Goal: Communication & Community: Answer question/provide support

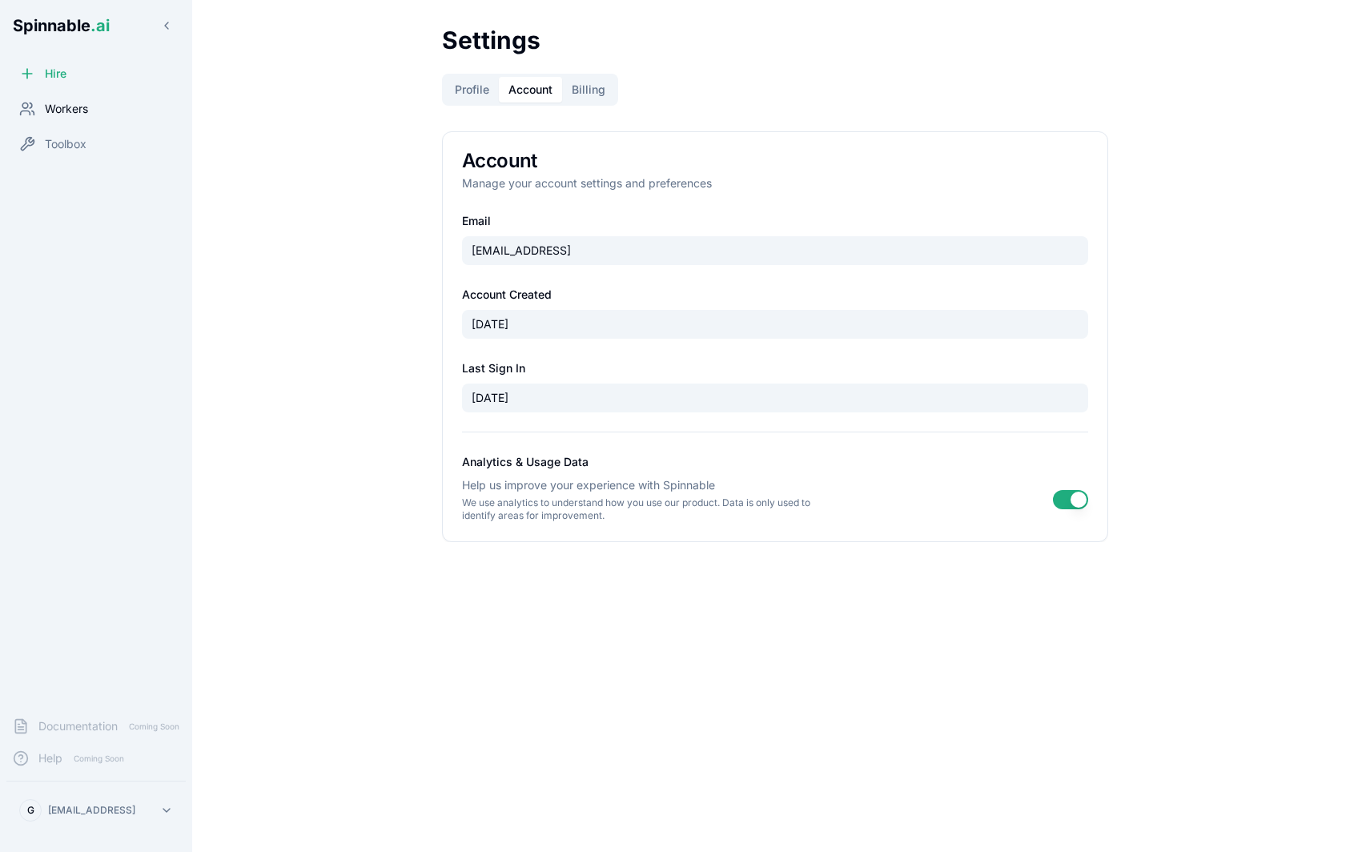
click at [106, 114] on div "Workers" at bounding box center [95, 109] width 179 height 32
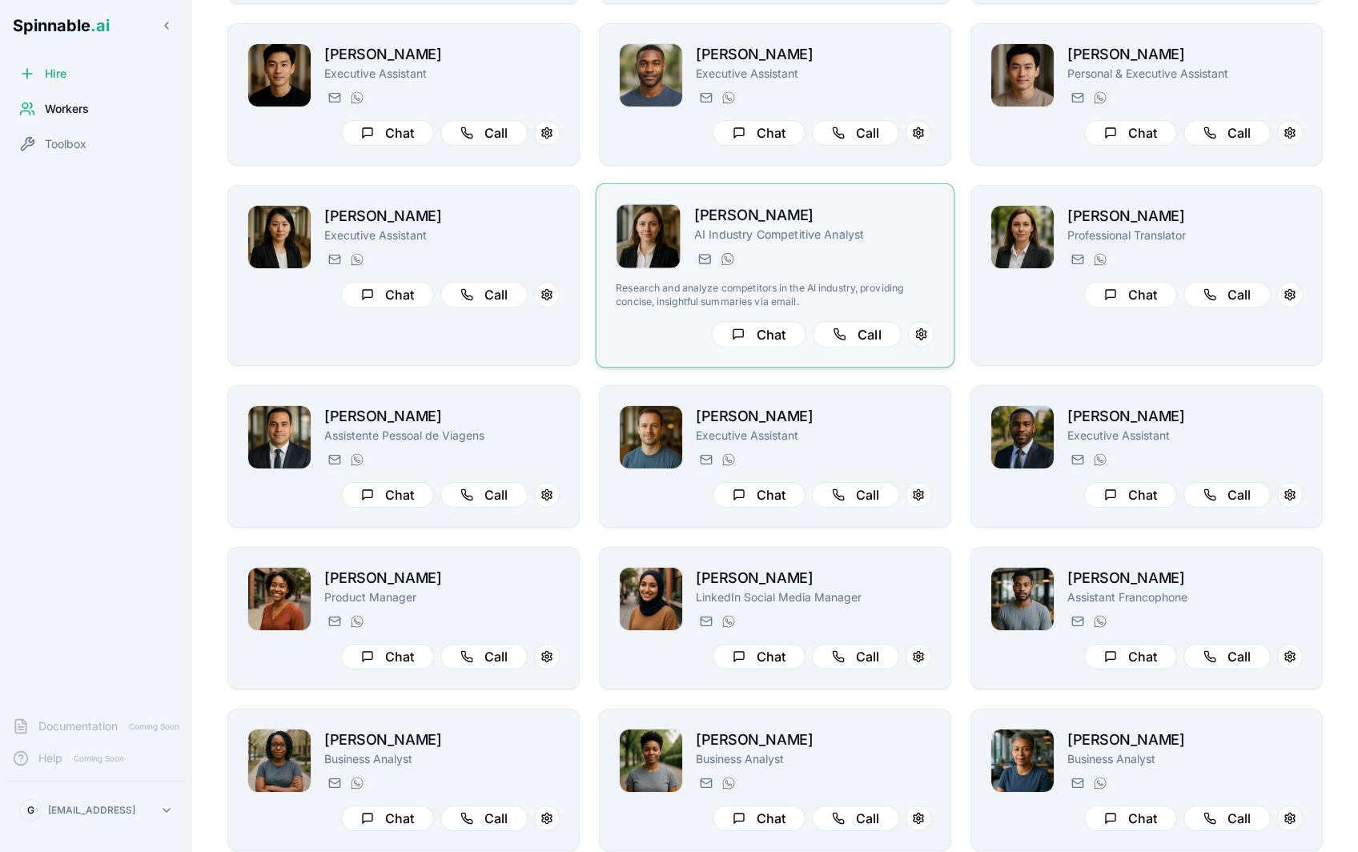
scroll to position [1083, 0]
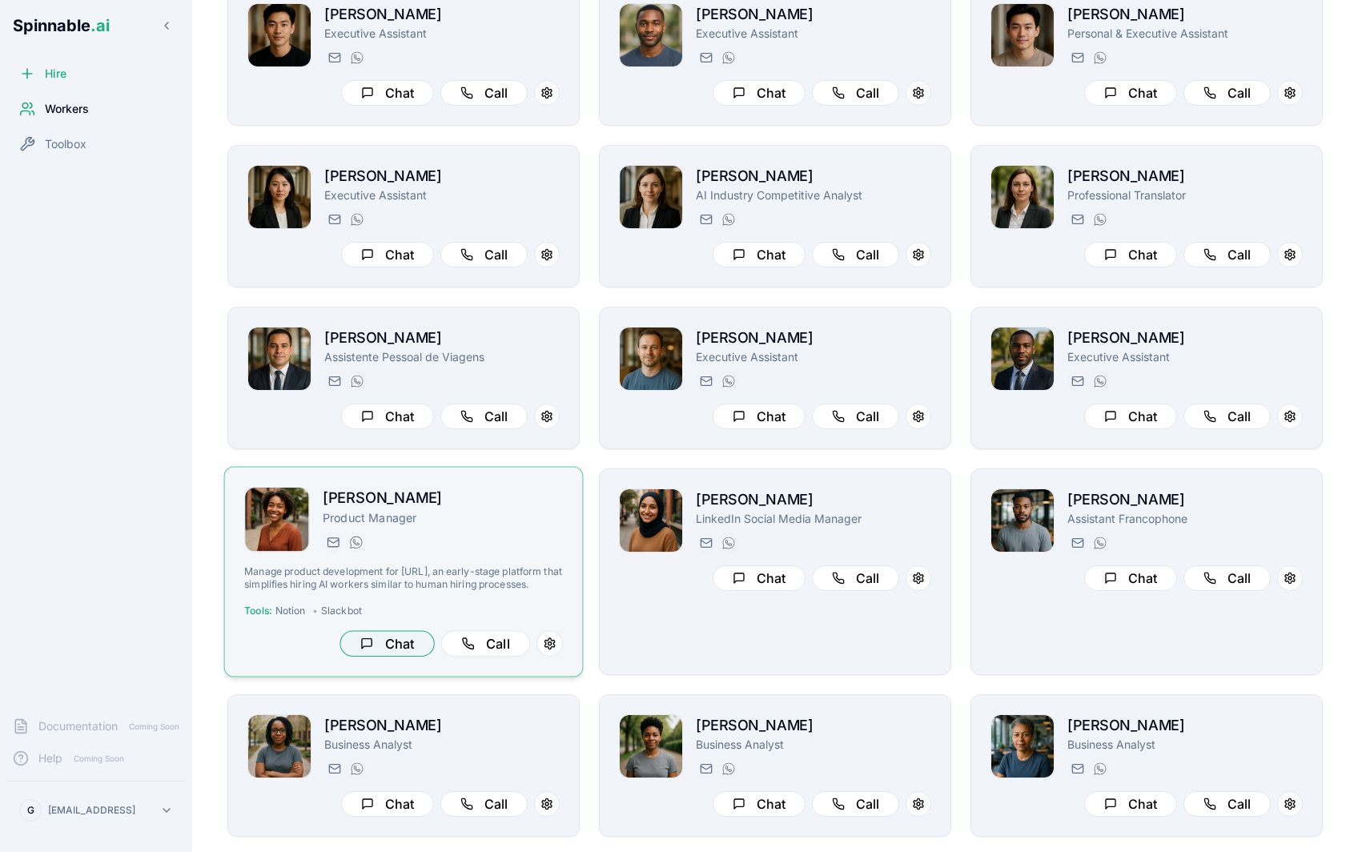
click at [403, 653] on button "Chat" at bounding box center [387, 643] width 94 height 26
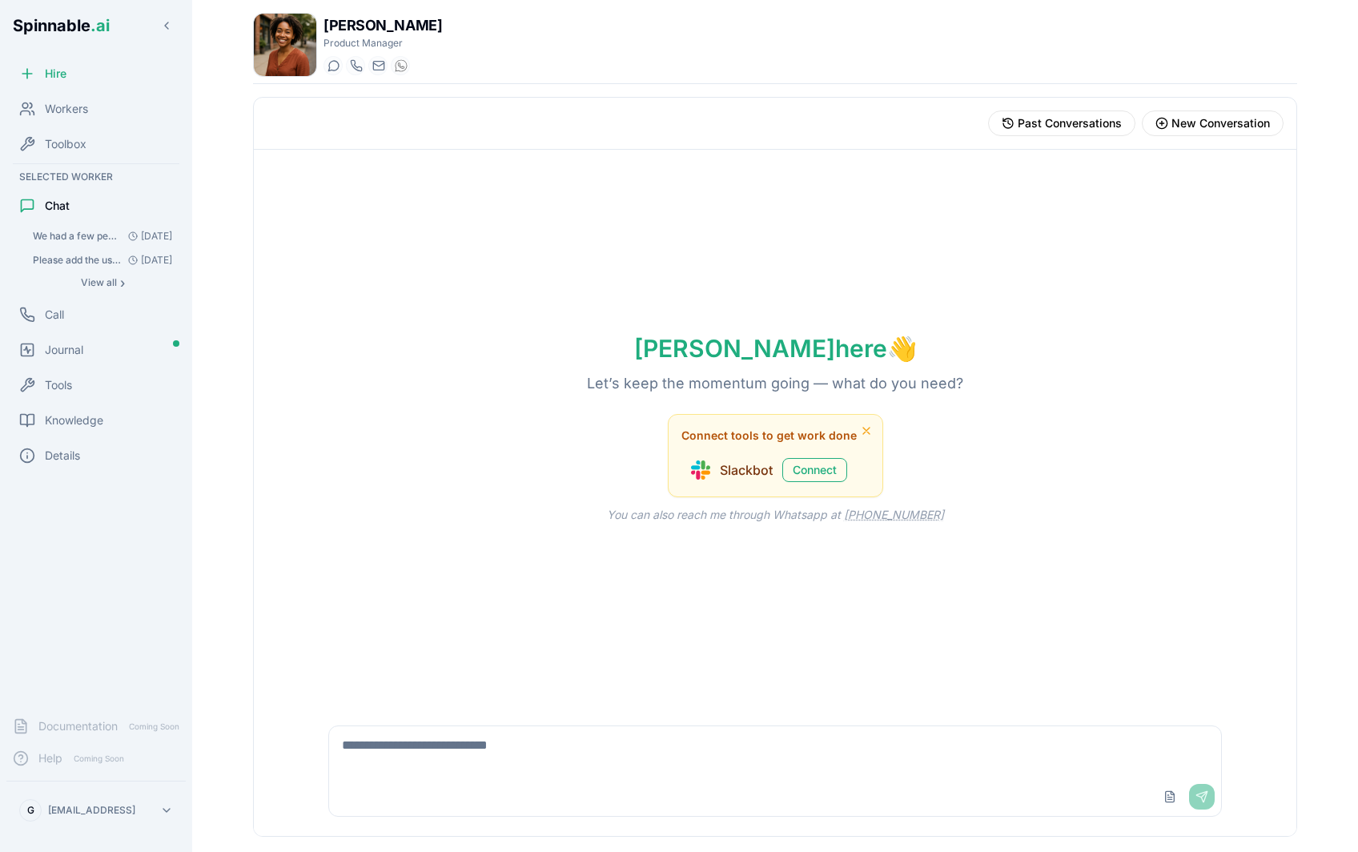
click at [468, 756] on textarea at bounding box center [775, 751] width 892 height 51
drag, startPoint x: 450, startPoint y: 748, endPoint x: 399, endPoint y: 749, distance: 51.3
click at [399, 749] on textarea "**********" at bounding box center [775, 751] width 892 height 51
click at [552, 745] on textarea "**********" at bounding box center [775, 751] width 892 height 51
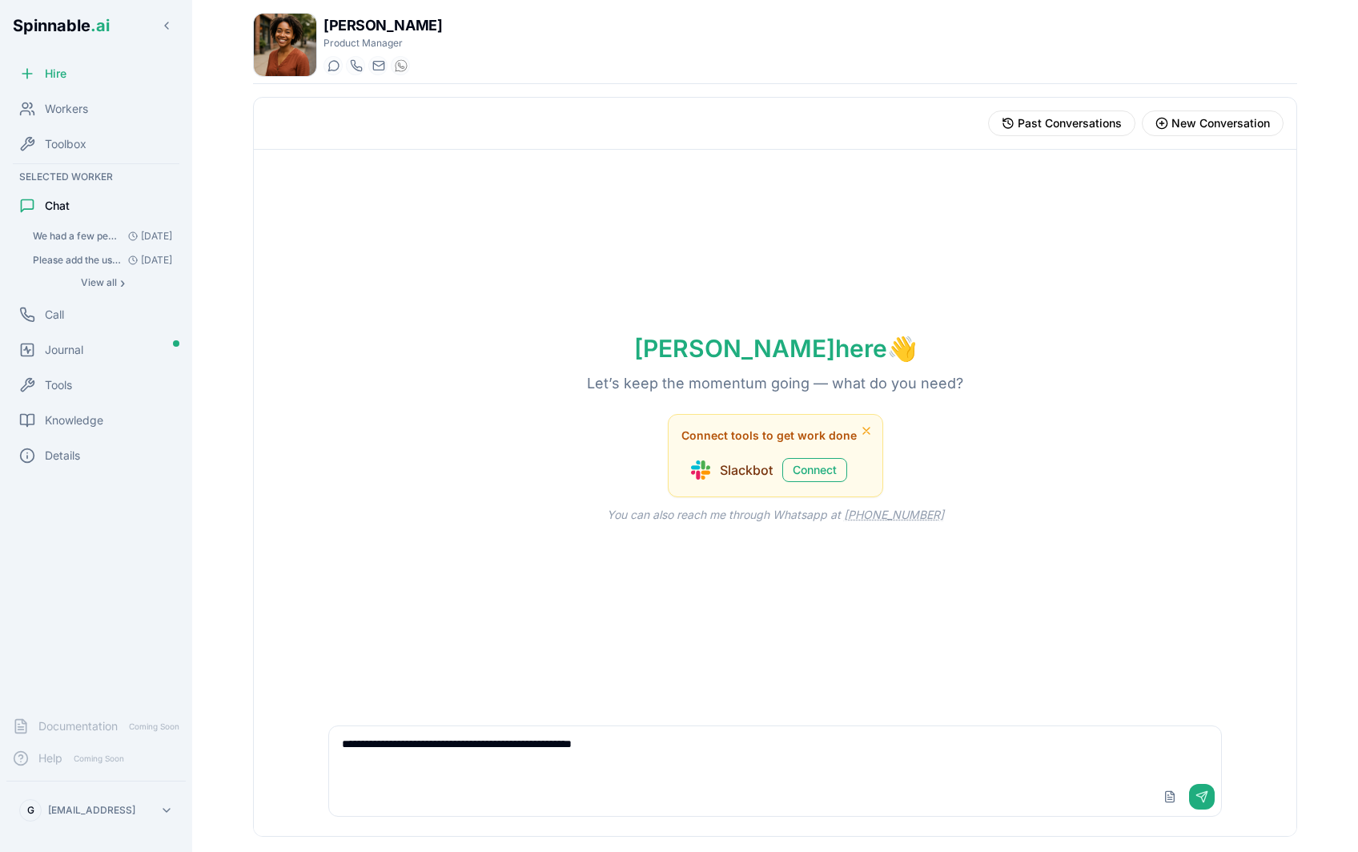
type textarea "**********"
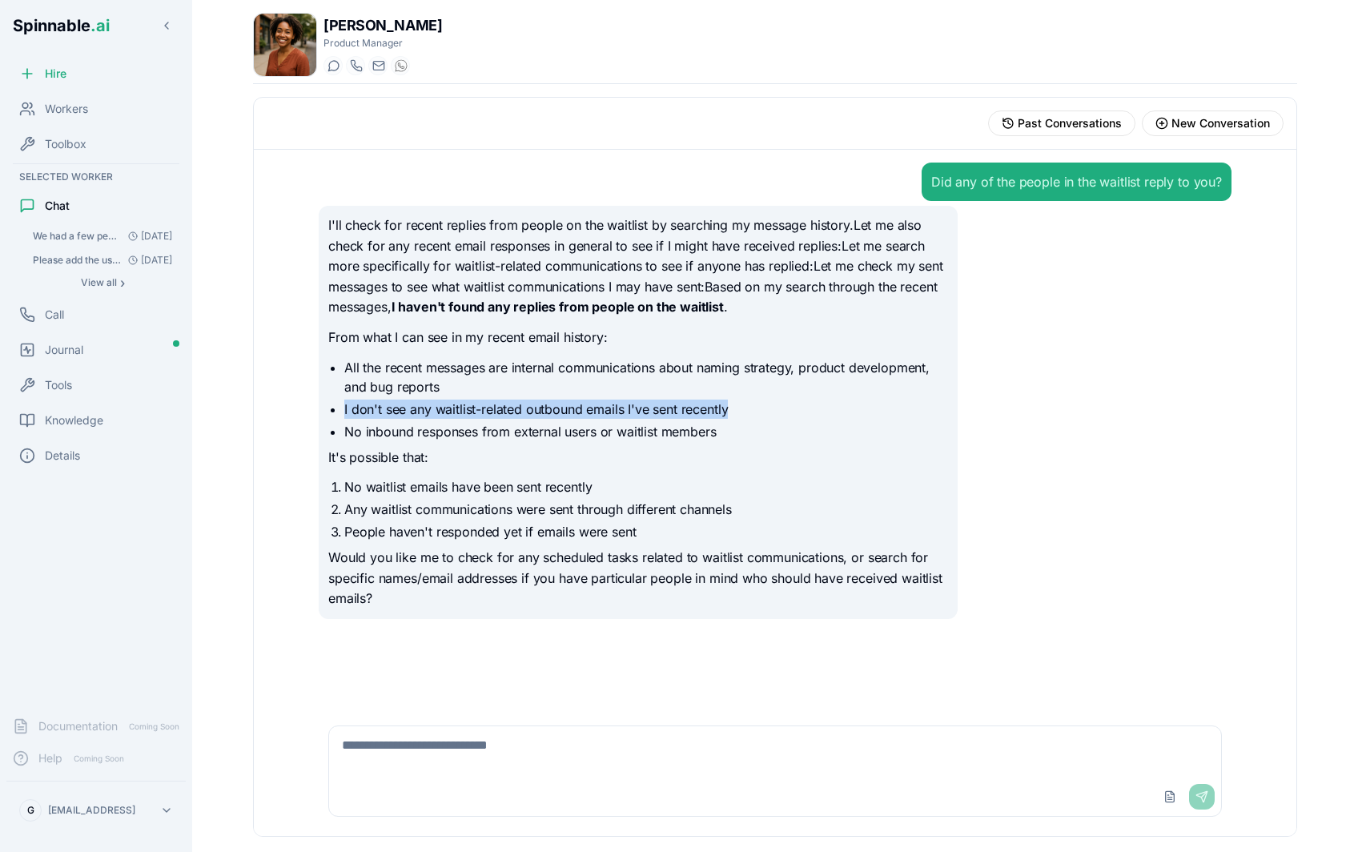
drag, startPoint x: 749, startPoint y: 408, endPoint x: 332, endPoint y: 409, distance: 417.2
click at [331, 409] on ul "All the recent messages are internal communications about naming strategy, prod…" at bounding box center [638, 399] width 620 height 83
click at [654, 411] on li "I don't see any waitlist-related outbound emails I've sent recently" at bounding box center [646, 409] width 604 height 19
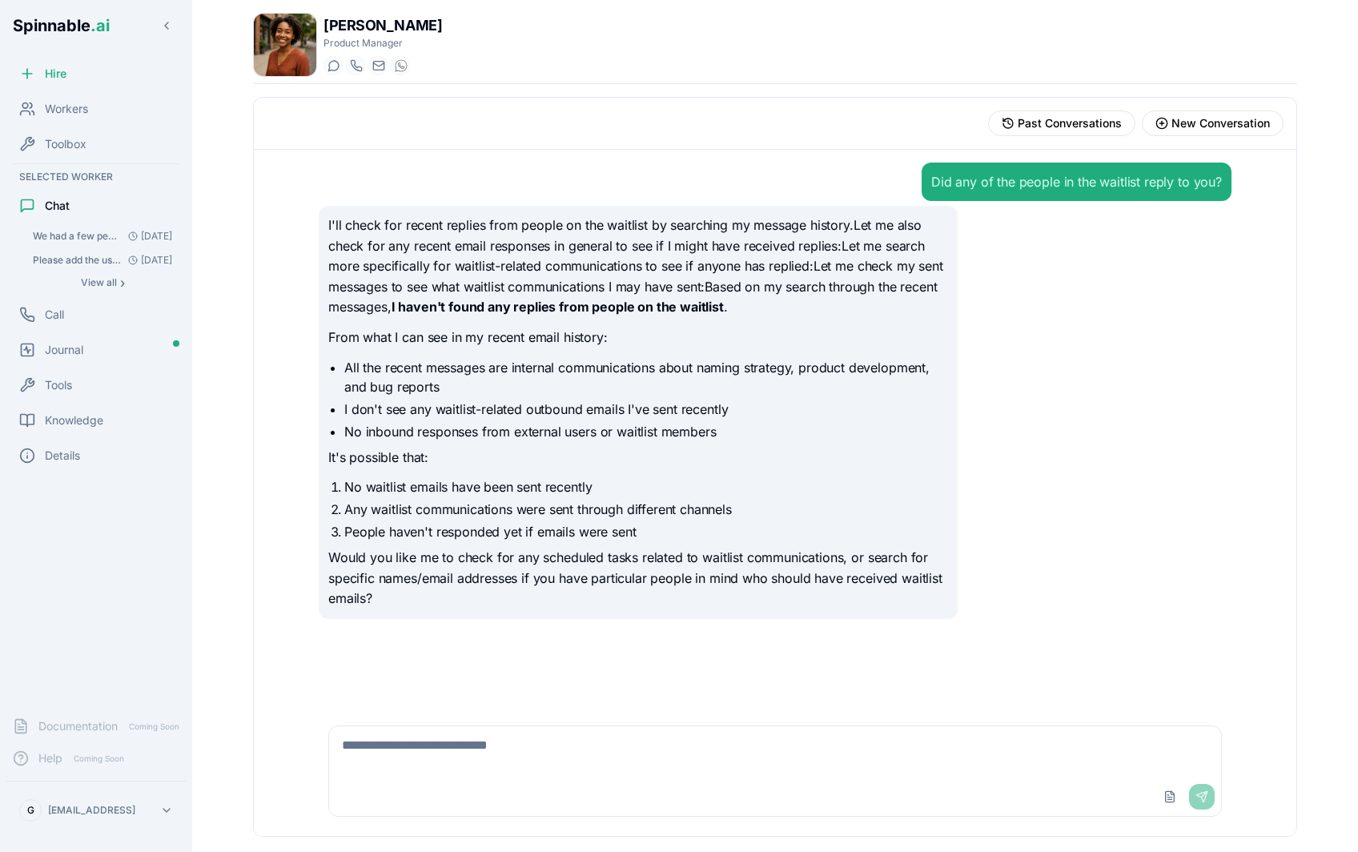
click at [572, 791] on div "Upload File Send" at bounding box center [775, 797] width 892 height 38
click at [532, 758] on textarea at bounding box center [775, 751] width 892 height 51
type textarea "**********"
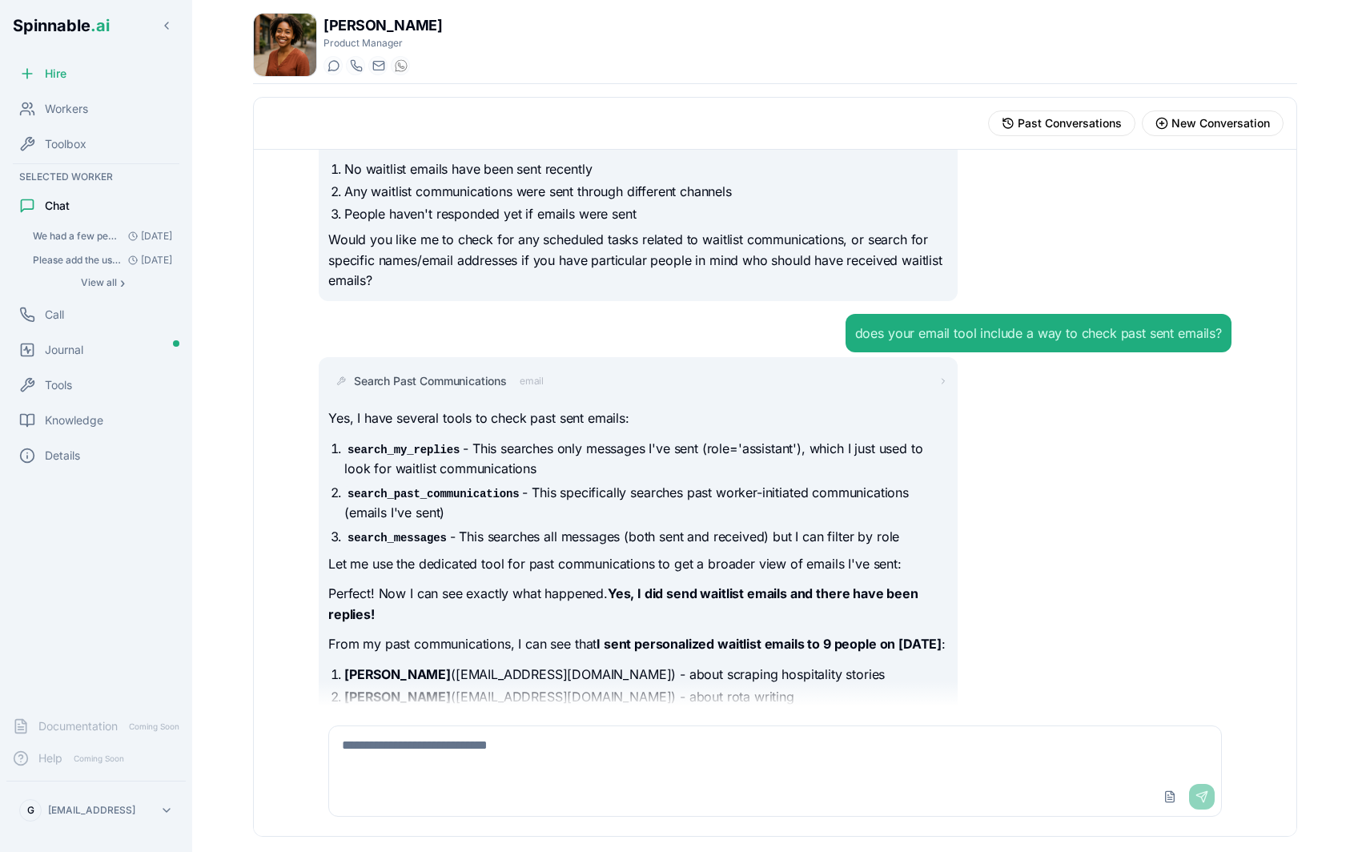
scroll to position [316, 0]
click at [435, 375] on span "Search Past Communications" at bounding box center [430, 383] width 153 height 16
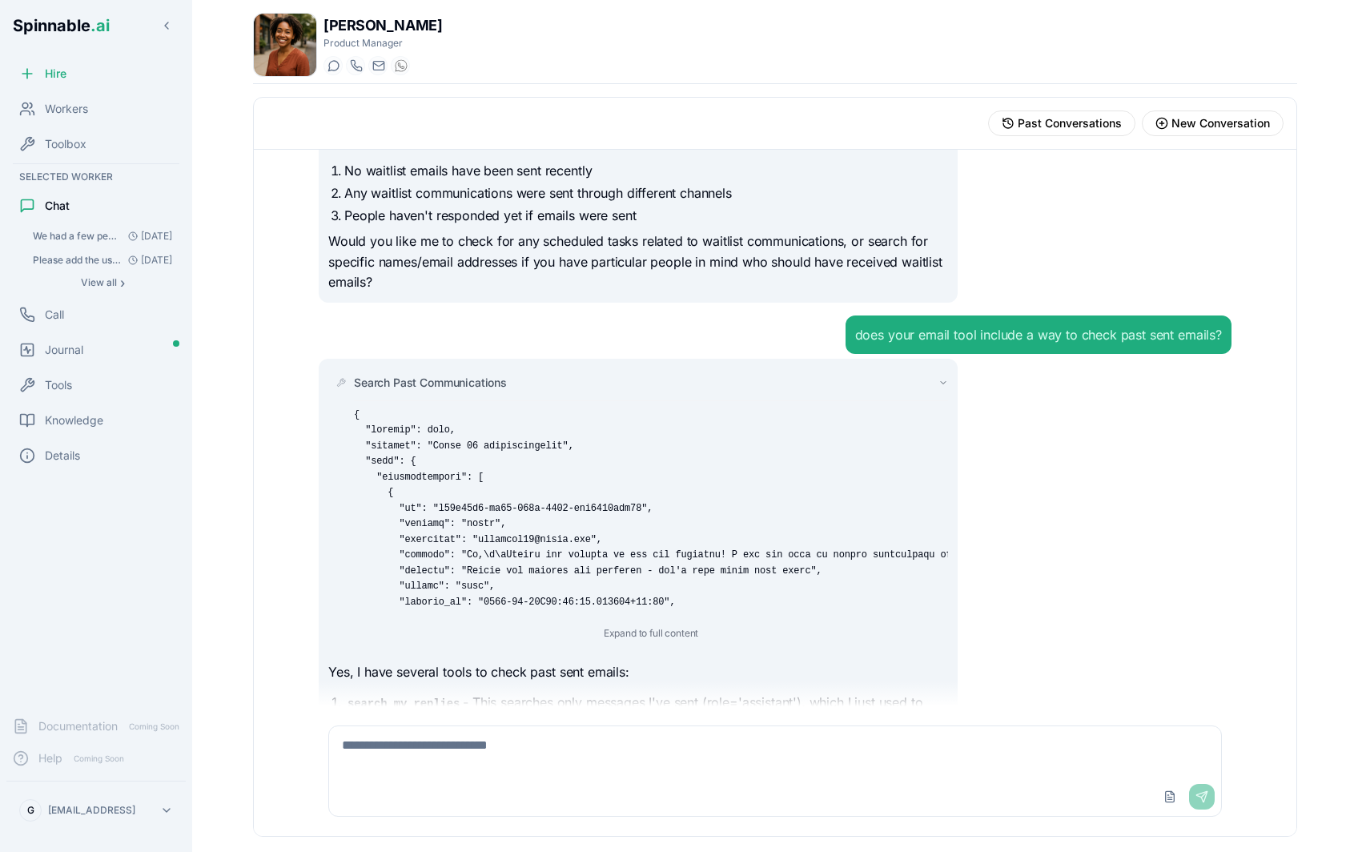
click at [461, 375] on span "Search Past Communications" at bounding box center [430, 383] width 153 height 16
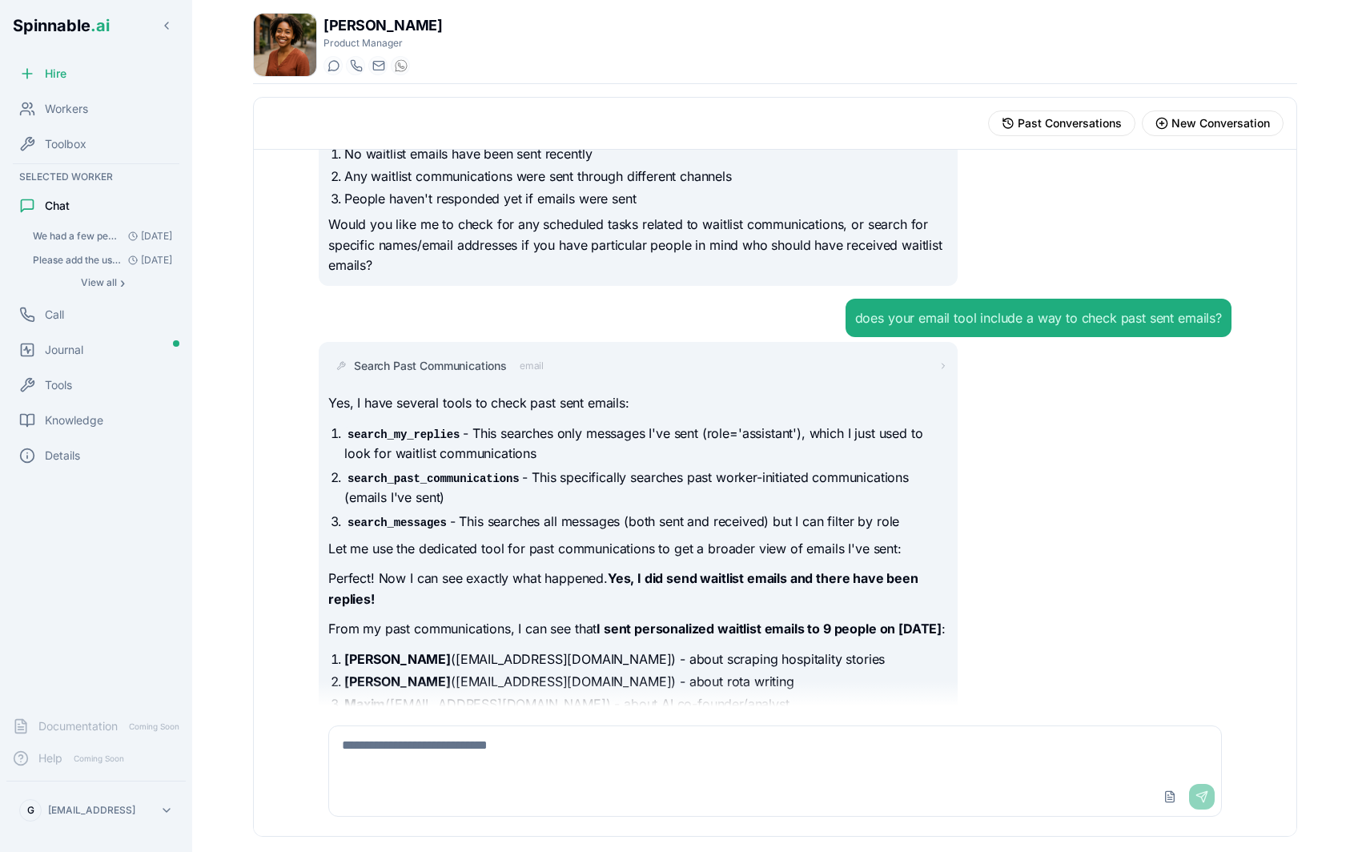
scroll to position [0, 0]
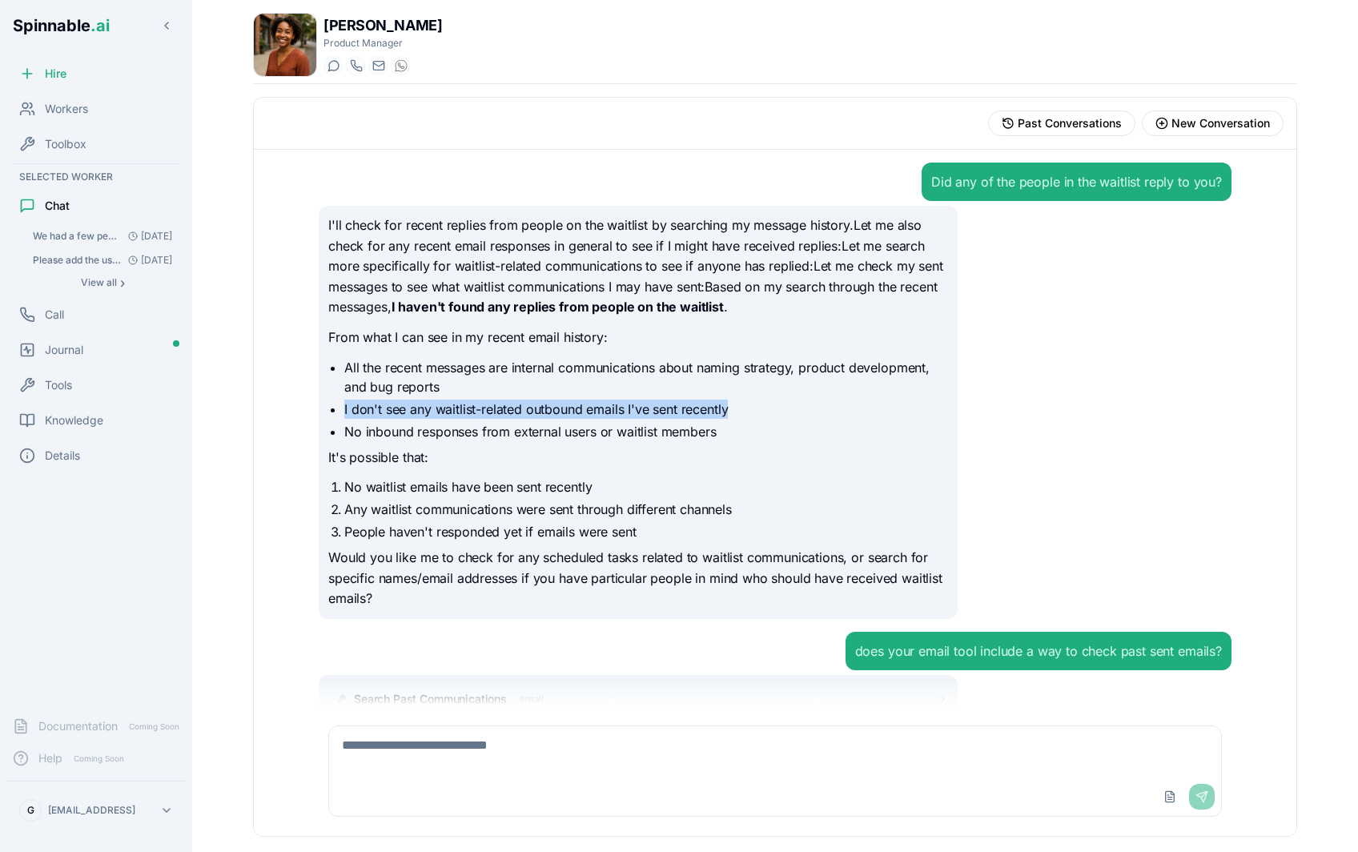
drag, startPoint x: 728, startPoint y: 417, endPoint x: 344, endPoint y: 413, distance: 384.4
click at [344, 413] on li "I don't see any waitlist-related outbound emails I've sent recently" at bounding box center [646, 409] width 604 height 19
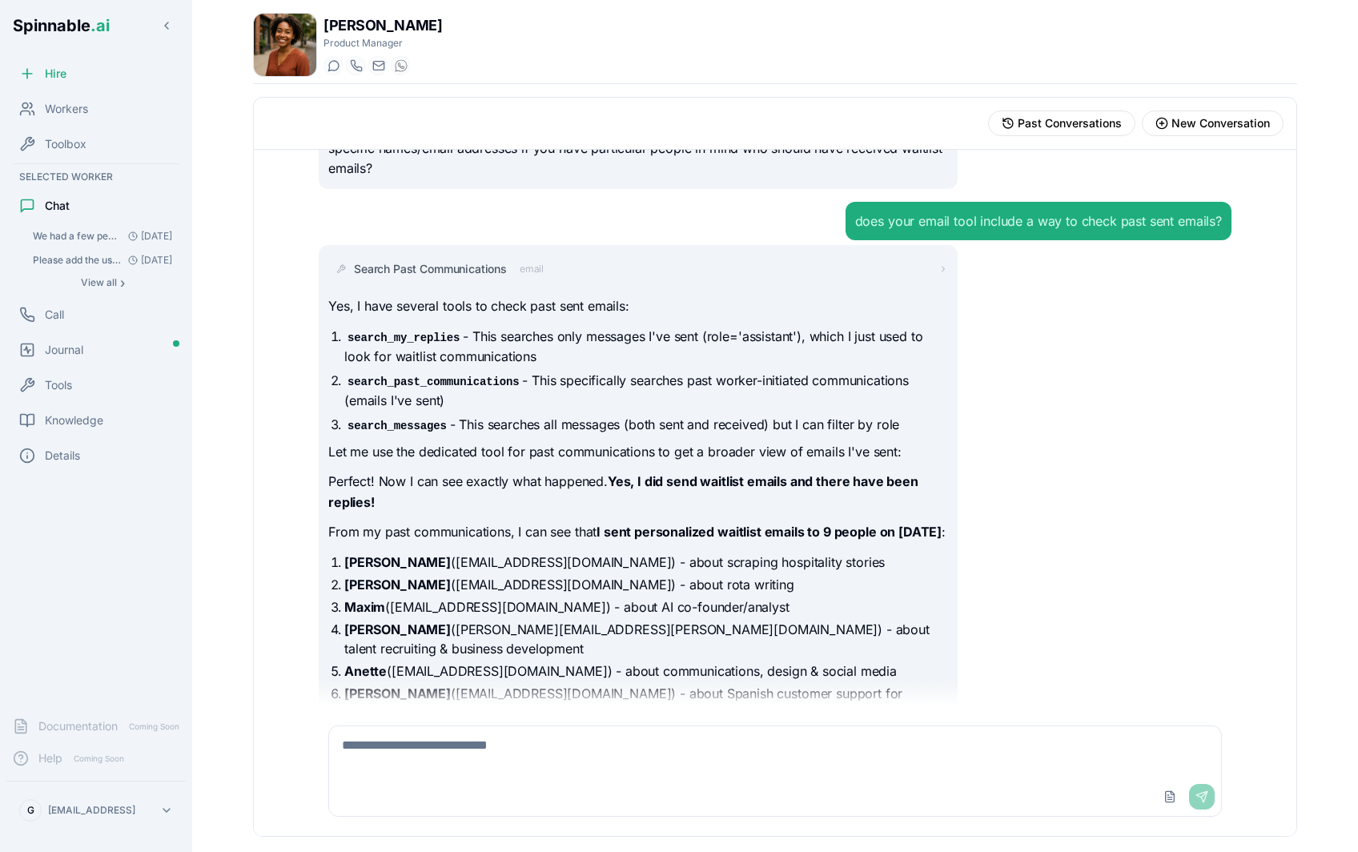
scroll to position [429, 0]
click at [378, 321] on div "Yes, I have several tools to check past sent emails: search_my_replies - This s…" at bounding box center [638, 637] width 620 height 681
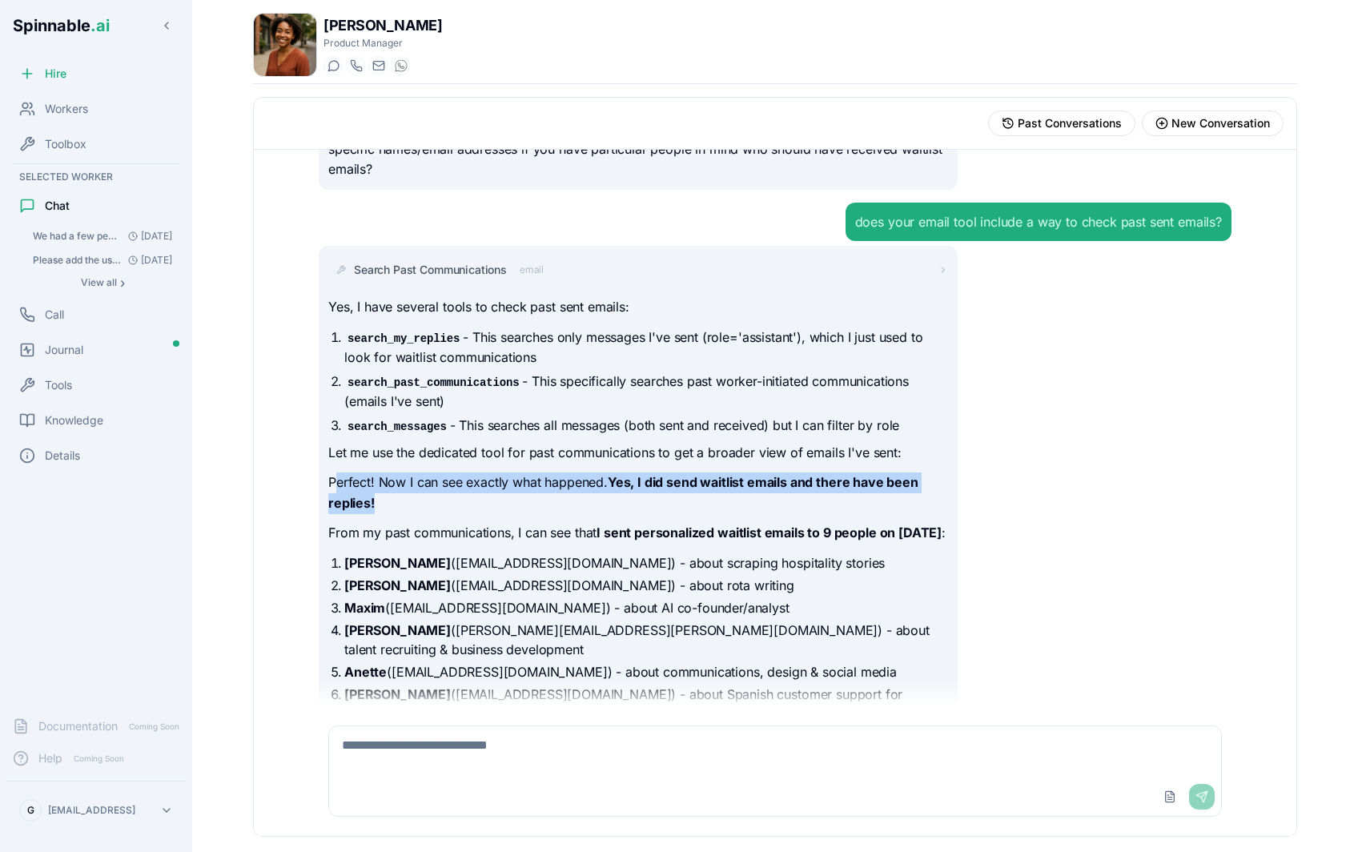
drag, startPoint x: 337, startPoint y: 488, endPoint x: 472, endPoint y: 509, distance: 136.1
click at [472, 508] on p "Perfect! Now I can see exactly what happened. Yes, I did send waitlist emails a…" at bounding box center [638, 492] width 620 height 41
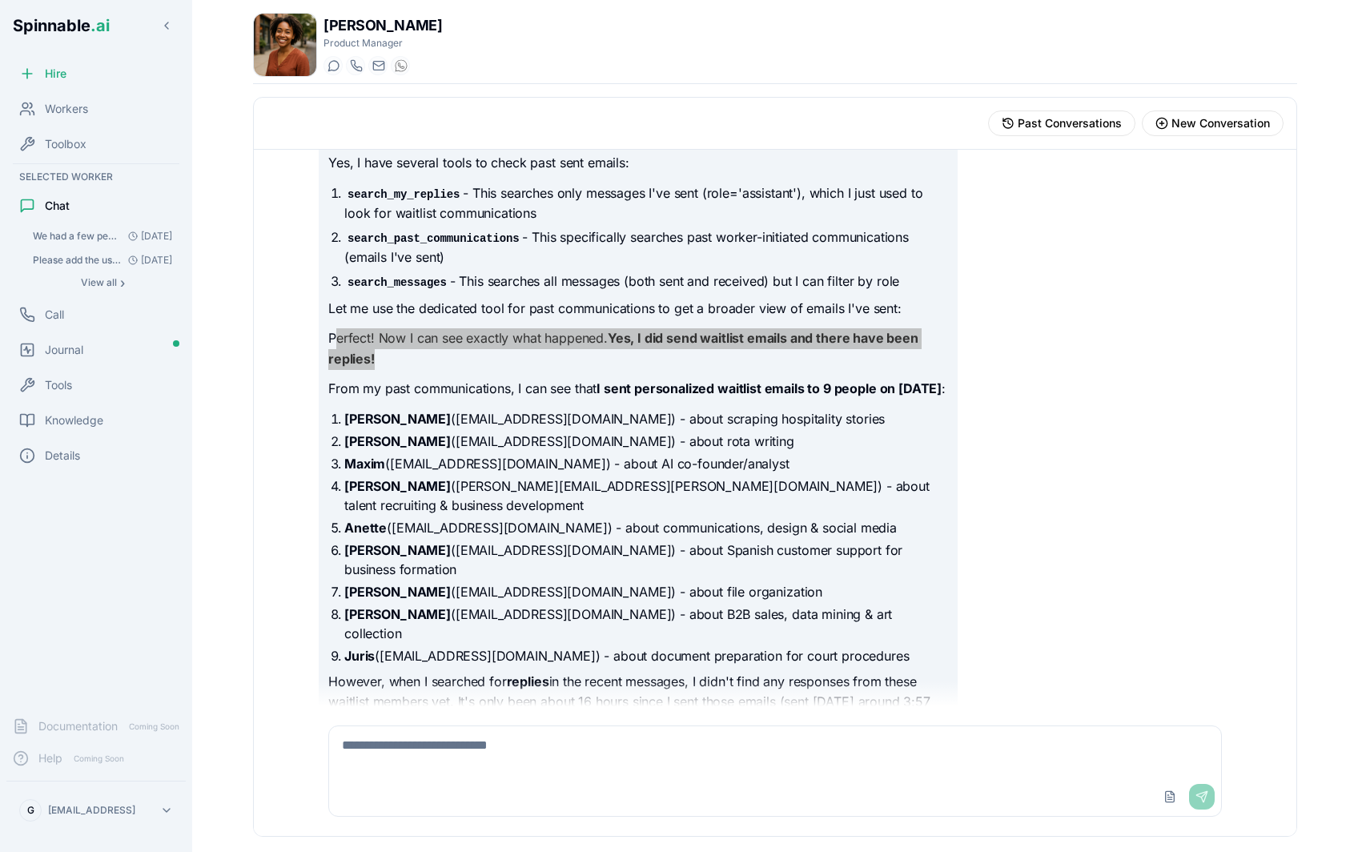
scroll to position [589, 0]
